Goal: Information Seeking & Learning: Learn about a topic

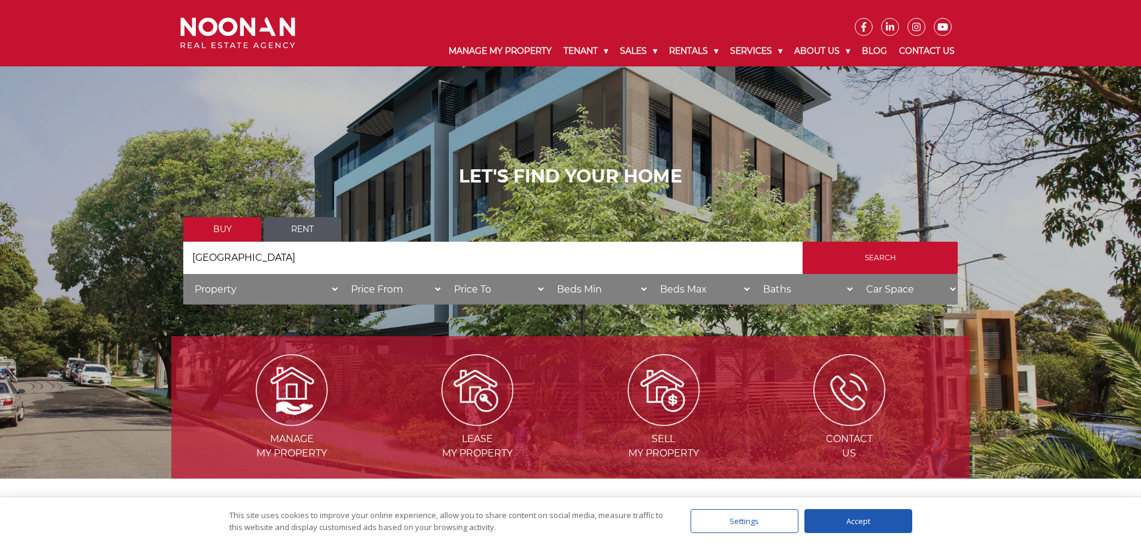
type input "Yowie Bay"
click at [335, 255] on input "Search by Address" at bounding box center [492, 258] width 619 height 32
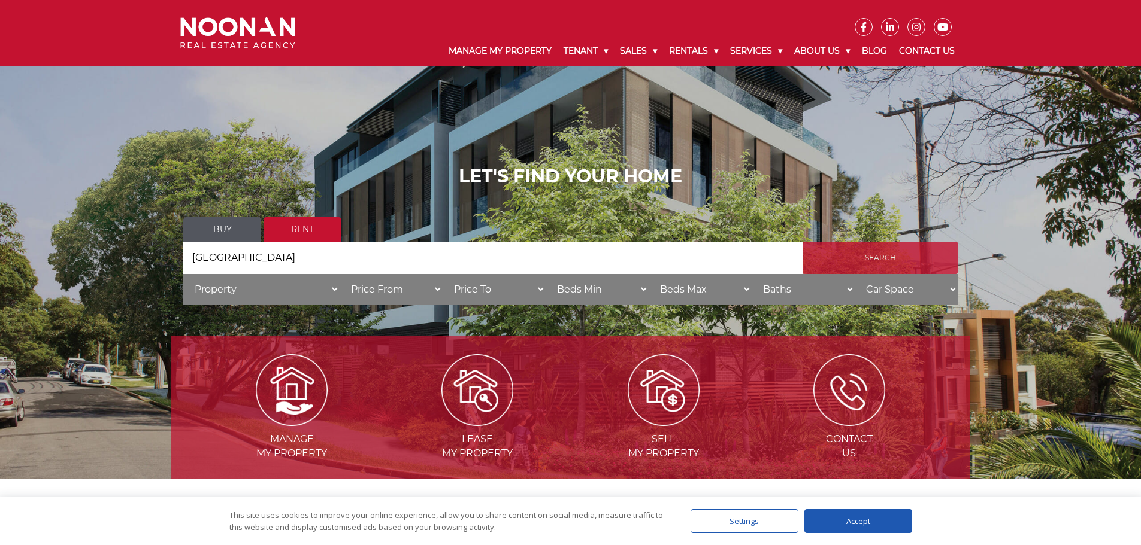
type input "Yowie Bay"
click at [868, 258] on input "Search" at bounding box center [879, 258] width 155 height 32
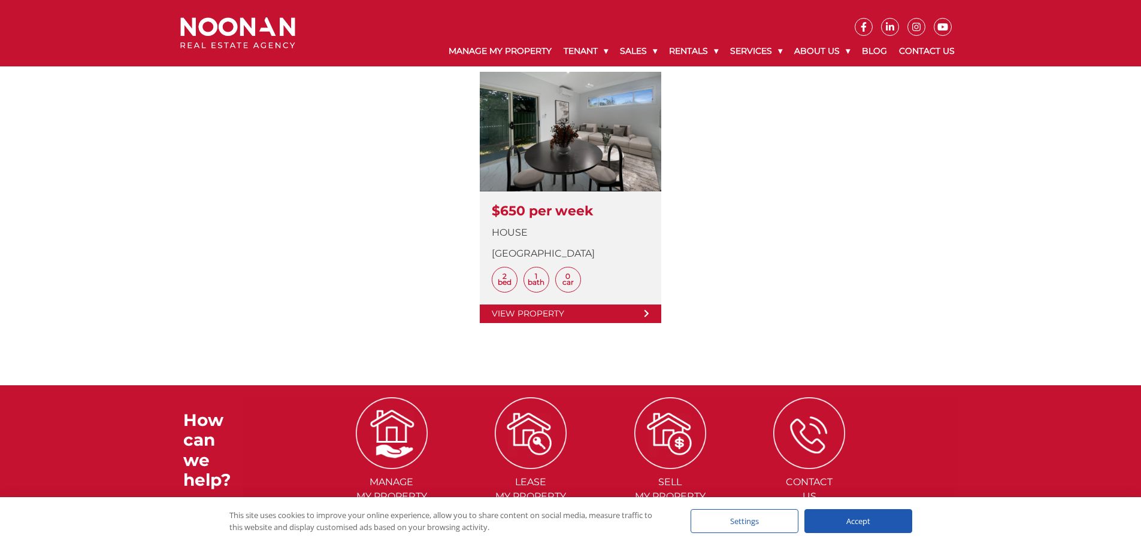
scroll to position [359, 0]
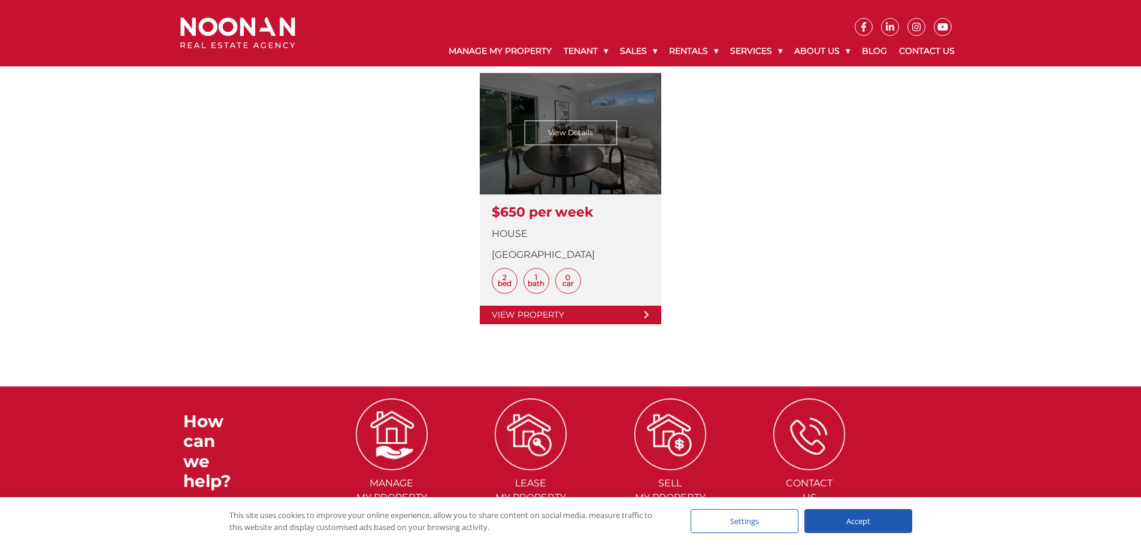
click at [560, 146] on link at bounding box center [570, 198] width 181 height 251
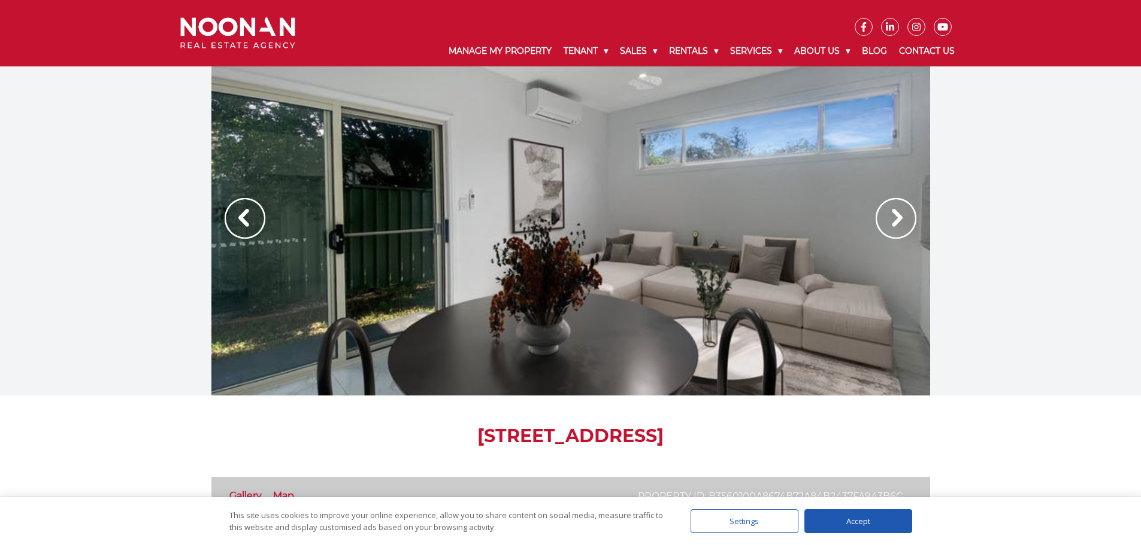
click at [897, 216] on img at bounding box center [895, 218] width 41 height 41
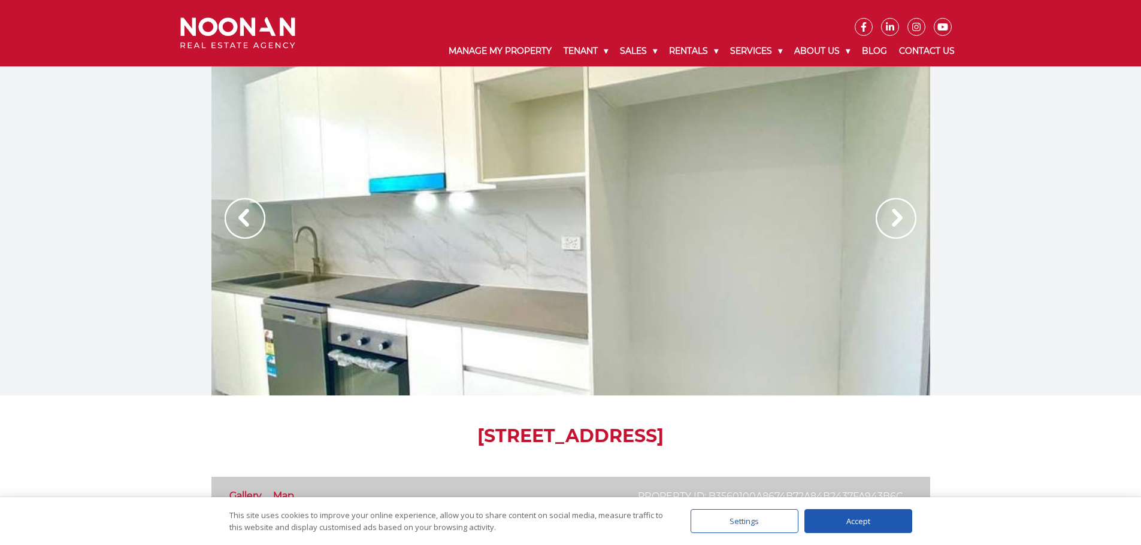
click at [897, 216] on img at bounding box center [895, 218] width 41 height 41
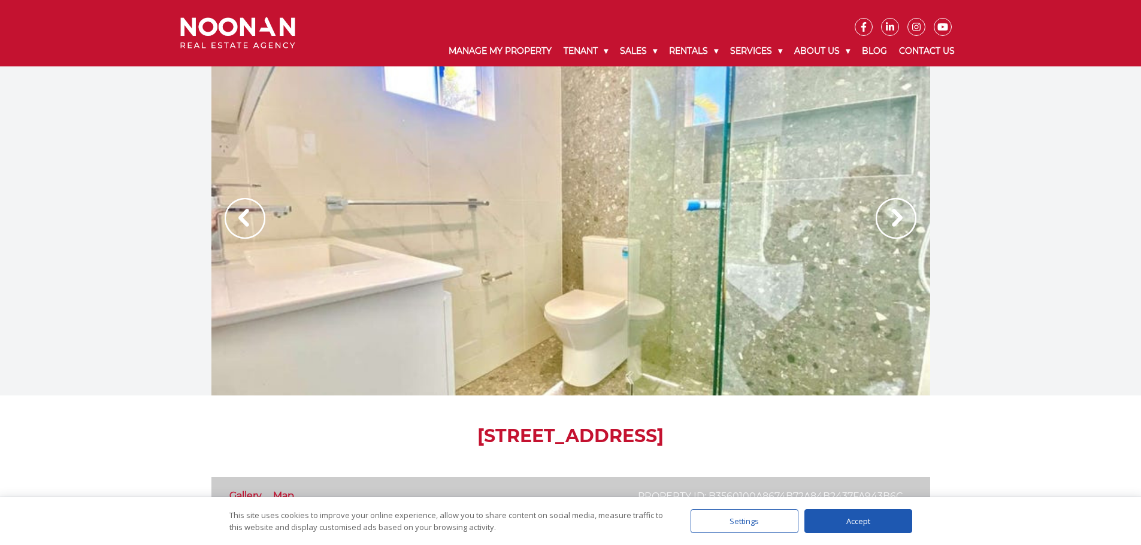
click at [897, 216] on img at bounding box center [895, 218] width 41 height 41
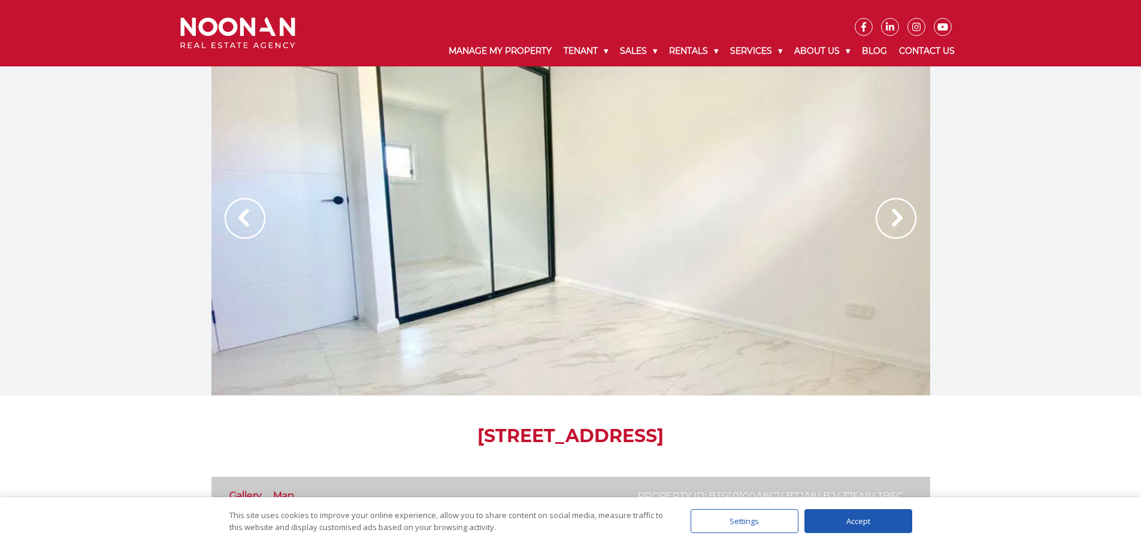
click at [897, 216] on img at bounding box center [895, 218] width 41 height 41
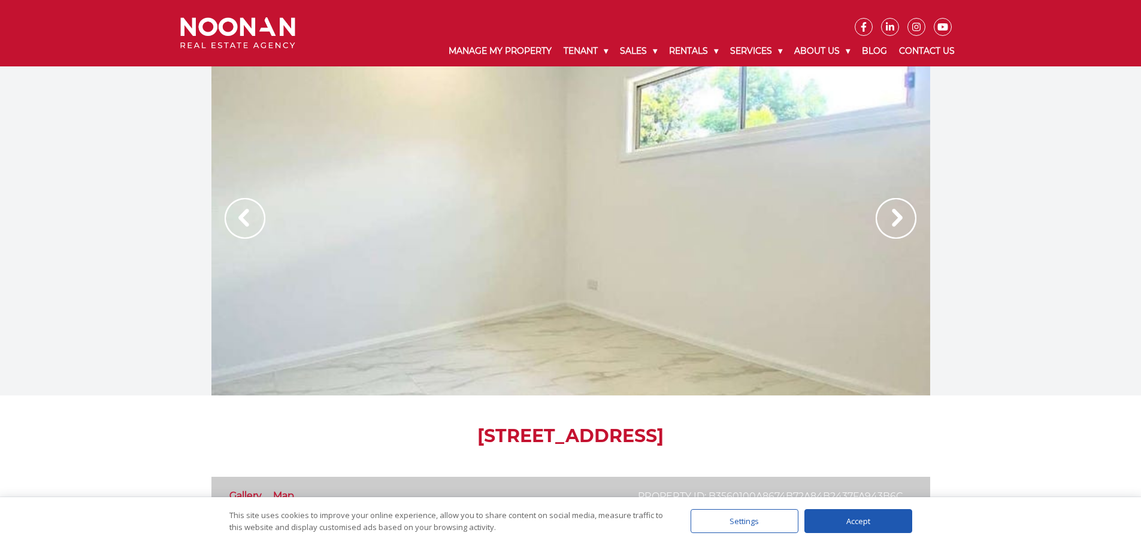
click at [897, 216] on img at bounding box center [895, 218] width 41 height 41
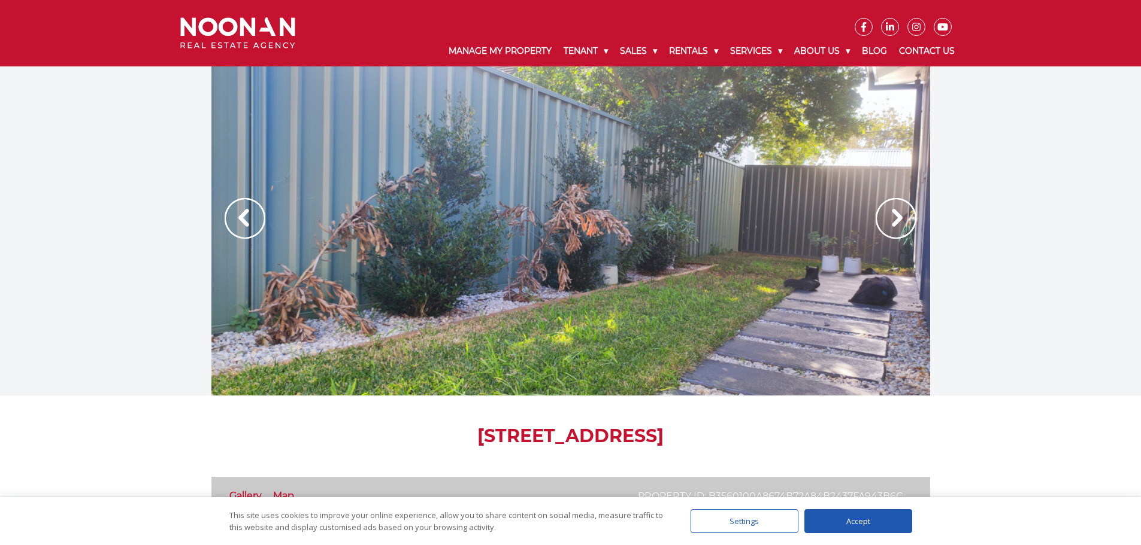
click at [897, 216] on img at bounding box center [895, 218] width 41 height 41
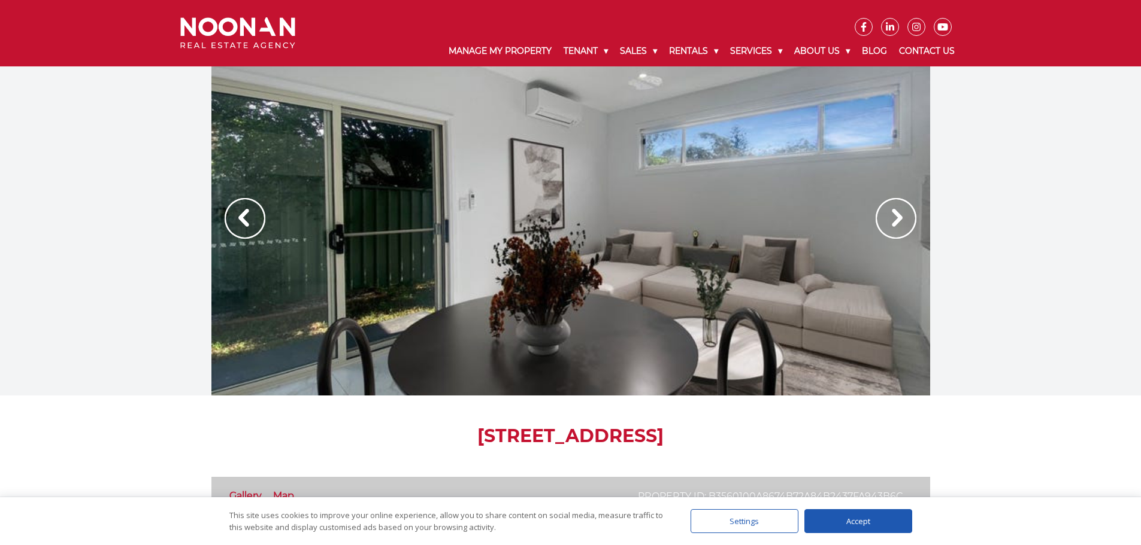
click at [897, 216] on img at bounding box center [895, 218] width 41 height 41
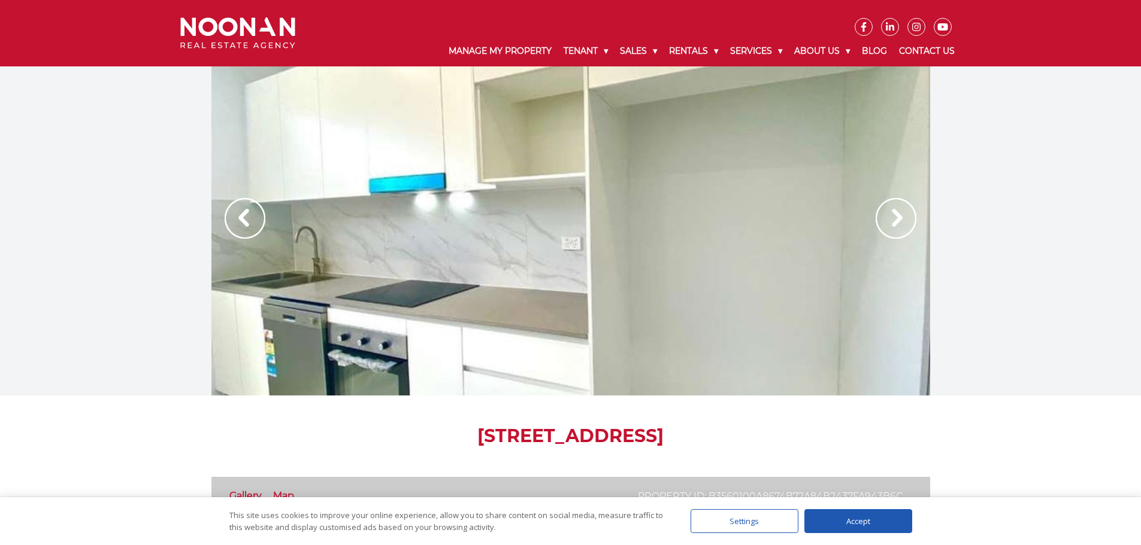
click at [897, 216] on img at bounding box center [895, 218] width 41 height 41
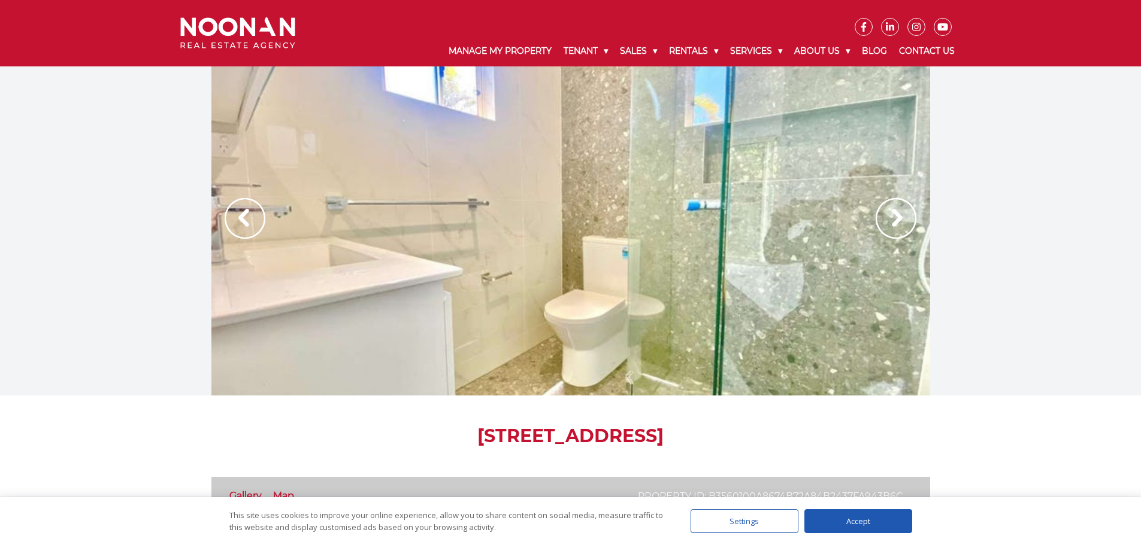
click at [897, 216] on img at bounding box center [895, 218] width 41 height 41
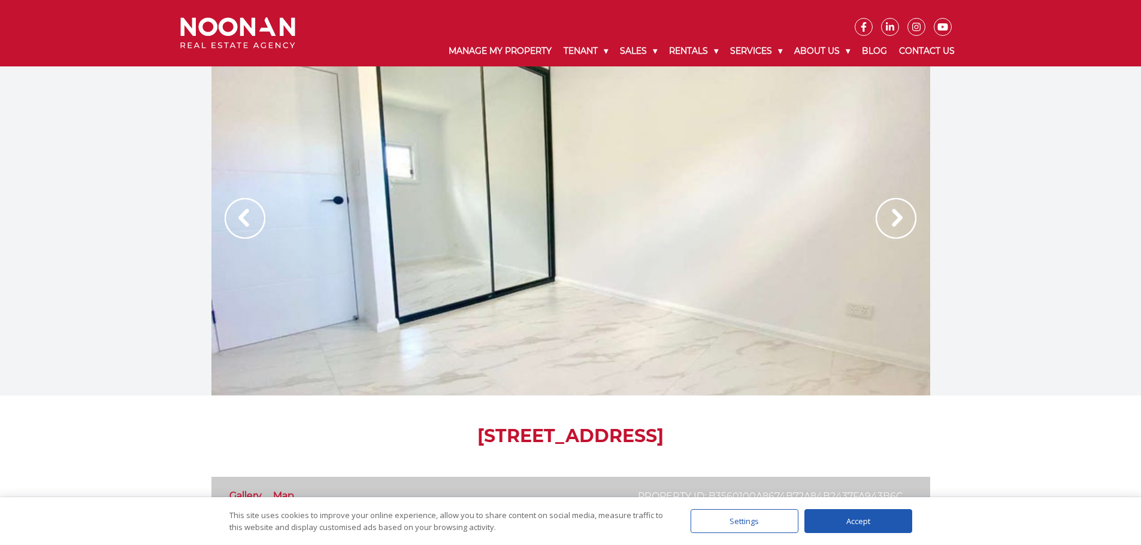
click at [897, 216] on img at bounding box center [895, 218] width 41 height 41
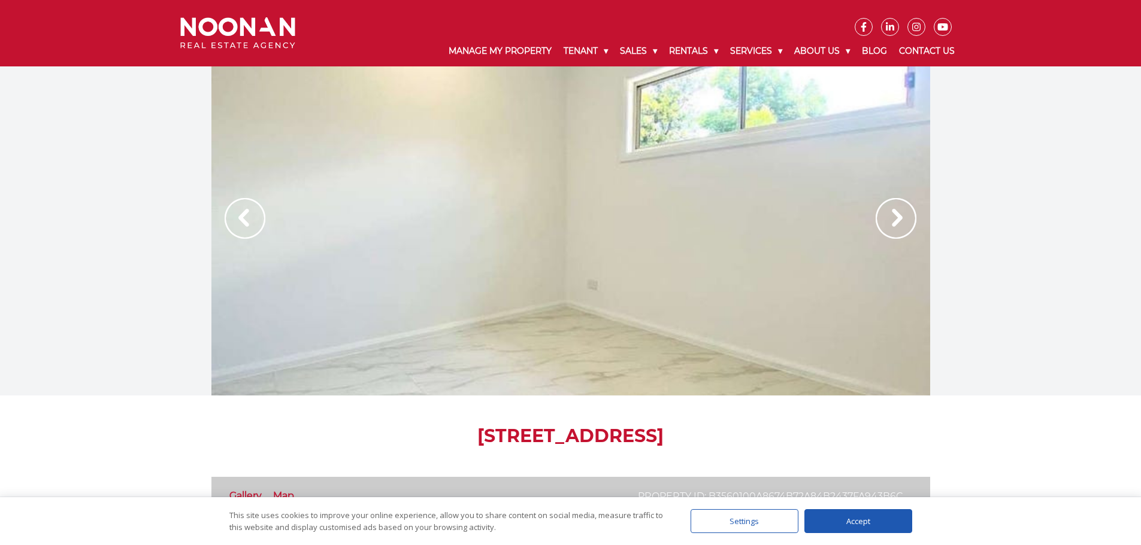
click at [897, 216] on img at bounding box center [895, 218] width 41 height 41
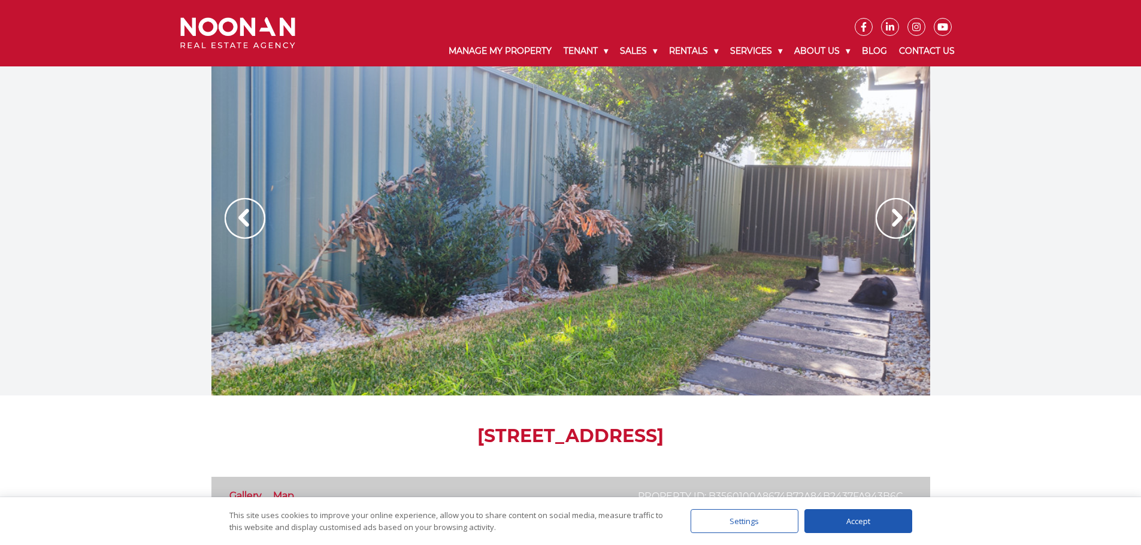
click at [897, 216] on img at bounding box center [895, 218] width 41 height 41
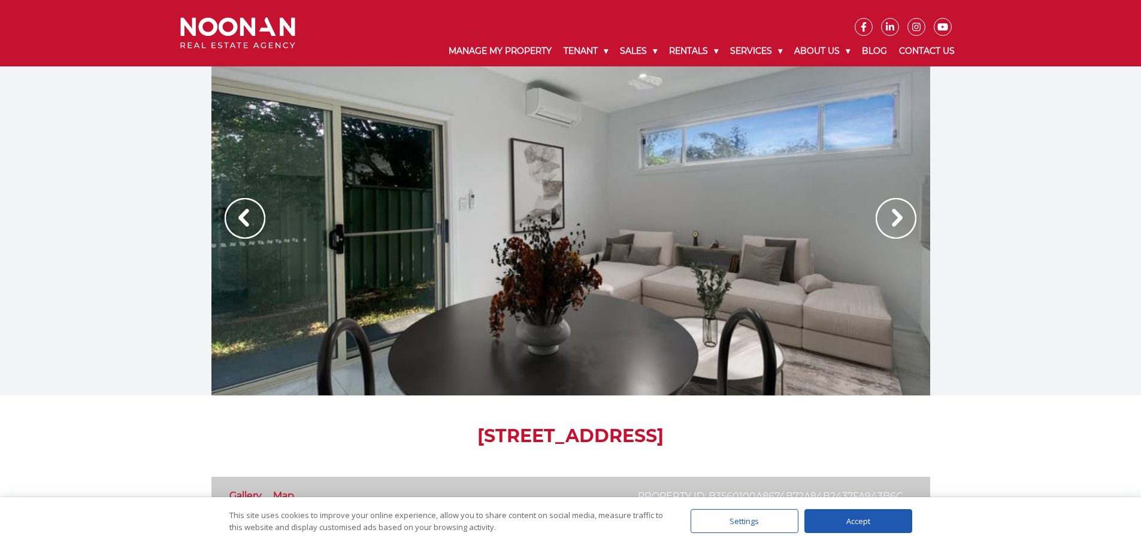
click at [877, 527] on div "Accept" at bounding box center [858, 521] width 108 height 24
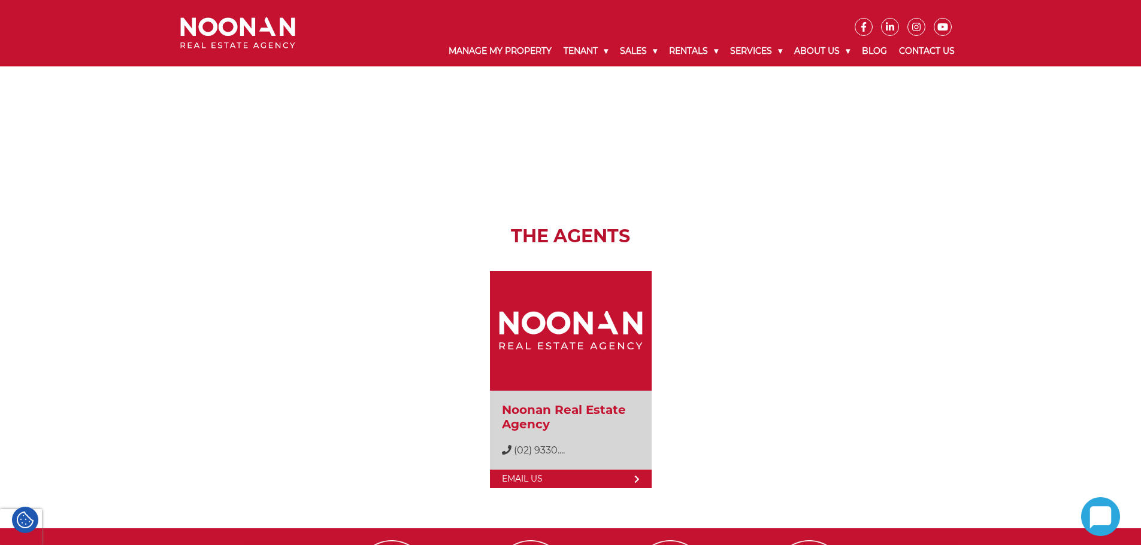
scroll to position [1916, 0]
